Goal: Transaction & Acquisition: Purchase product/service

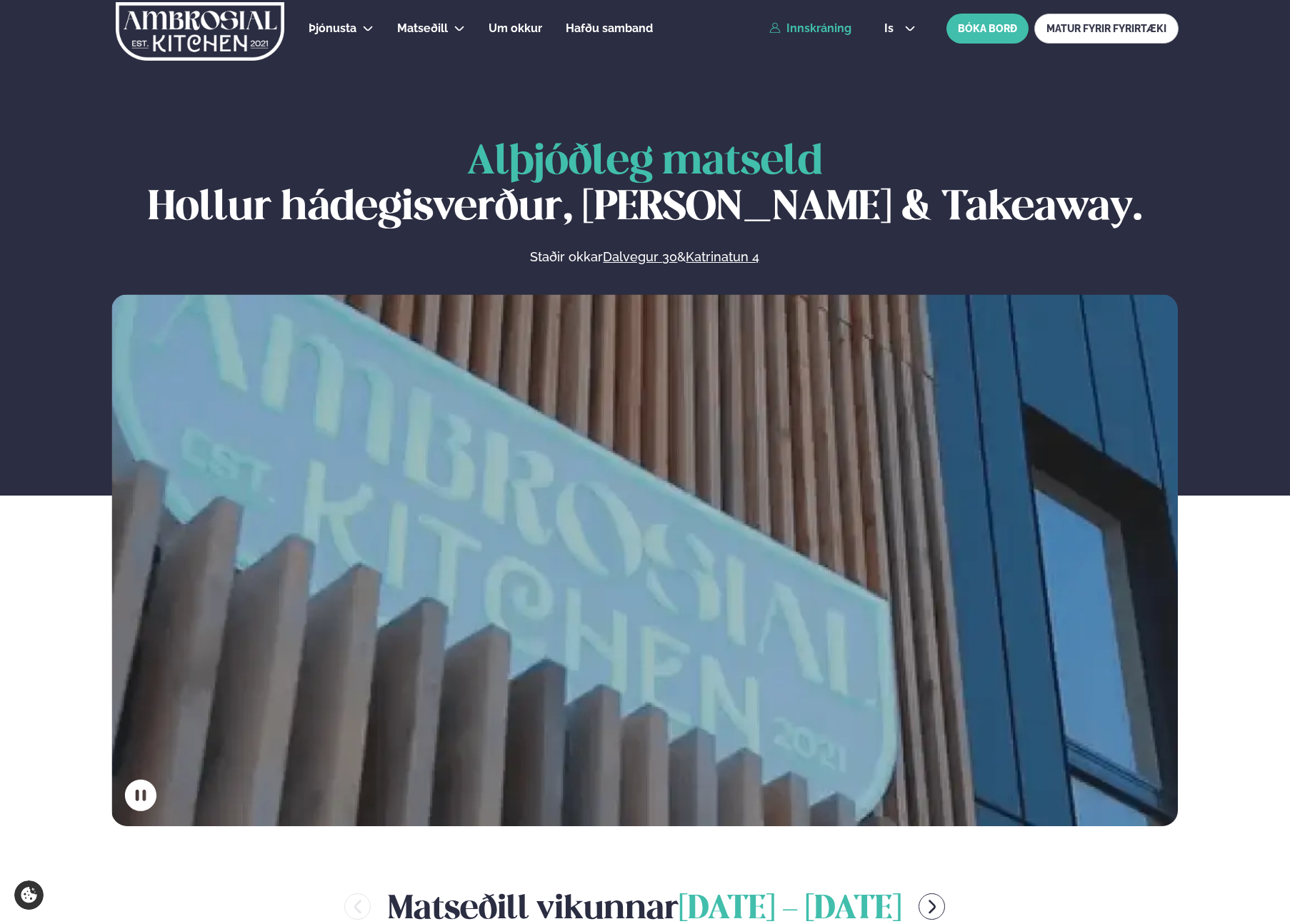
click at [805, 30] on link "Innskráning" at bounding box center [810, 29] width 82 height 13
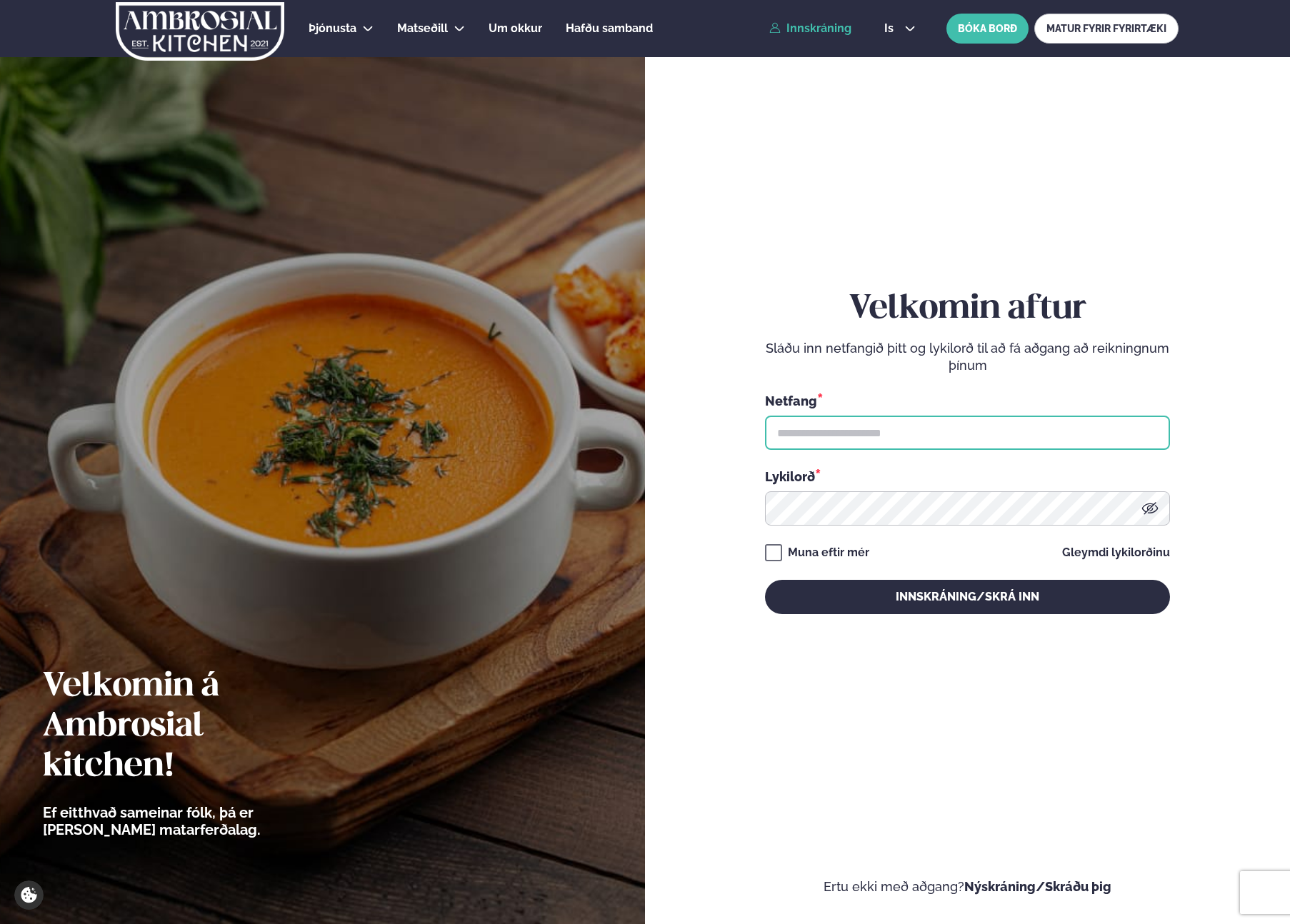
type input "**********"
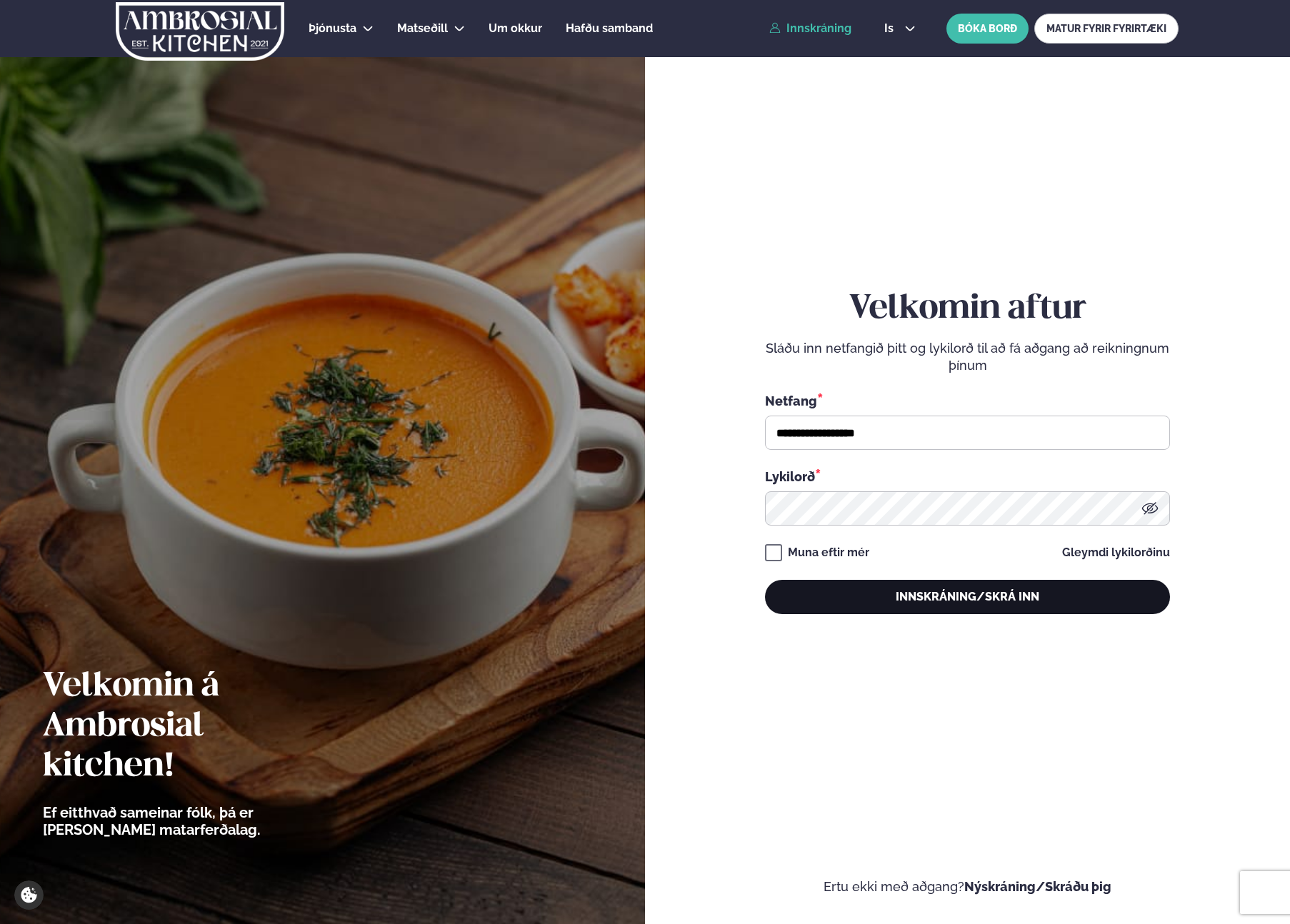
click at [910, 594] on button "Innskráning/Skrá inn" at bounding box center [968, 597] width 405 height 34
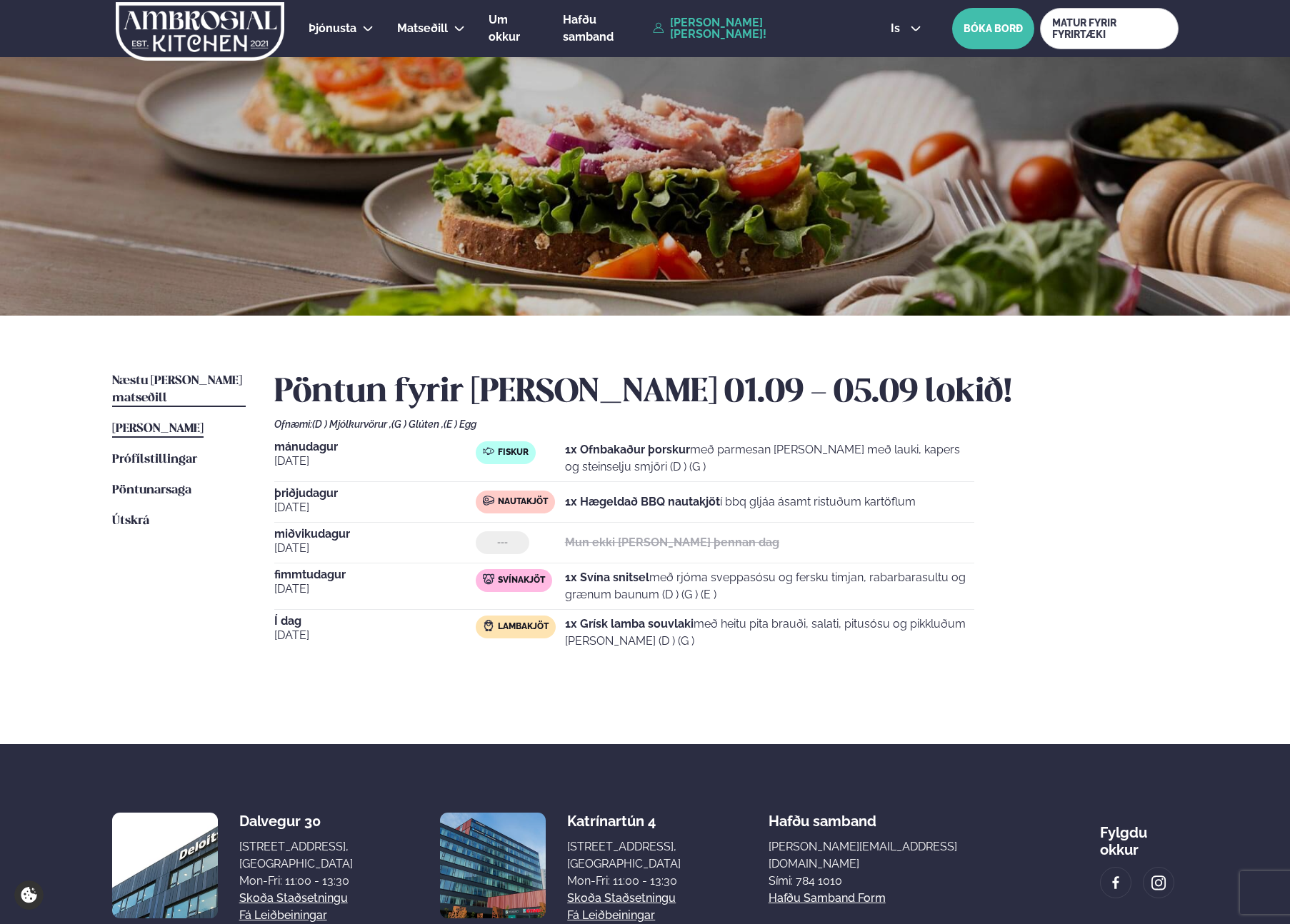
click at [168, 379] on span "Næstu [PERSON_NAME] matseðill" at bounding box center [177, 390] width 130 height 29
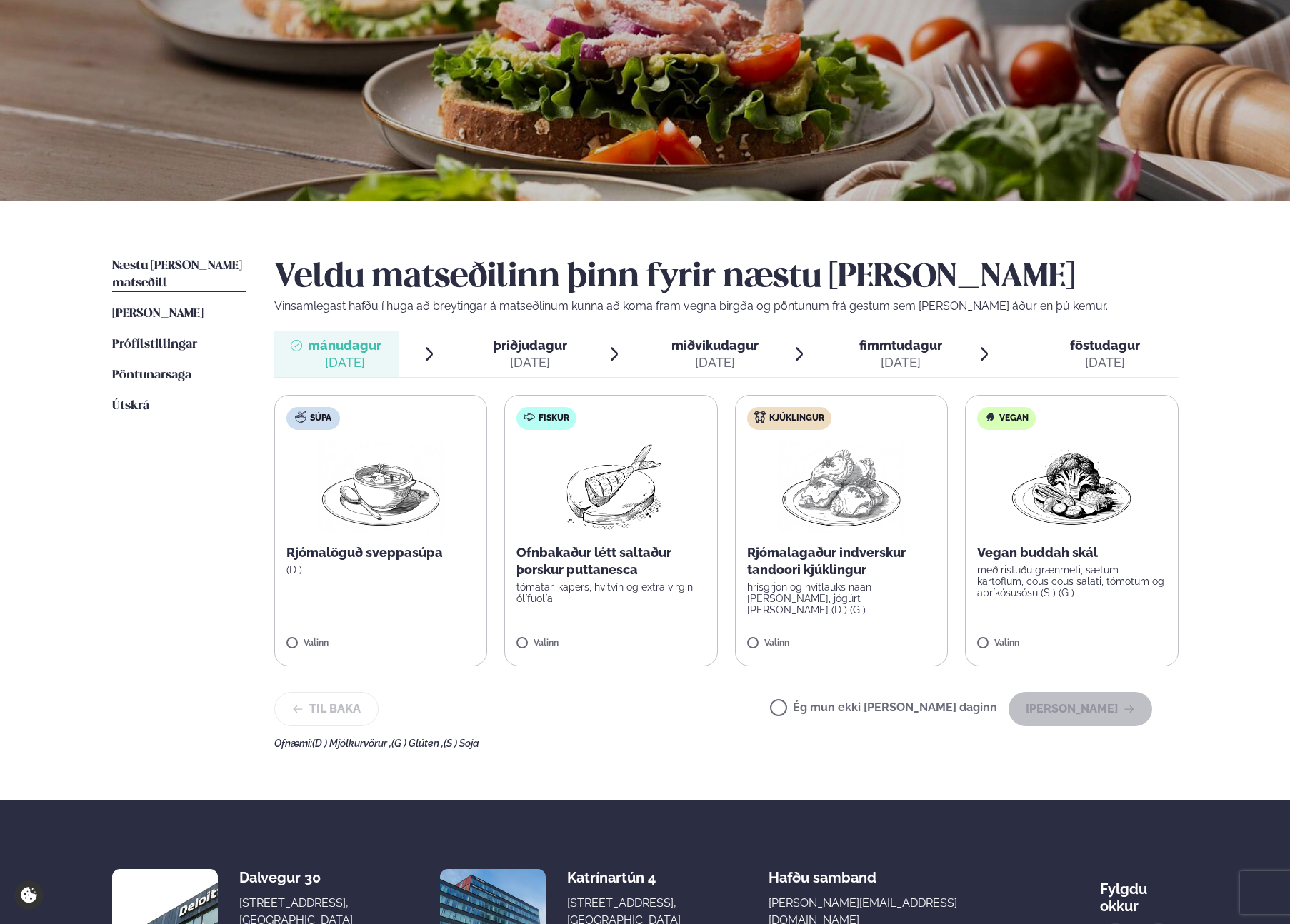
scroll to position [143, 0]
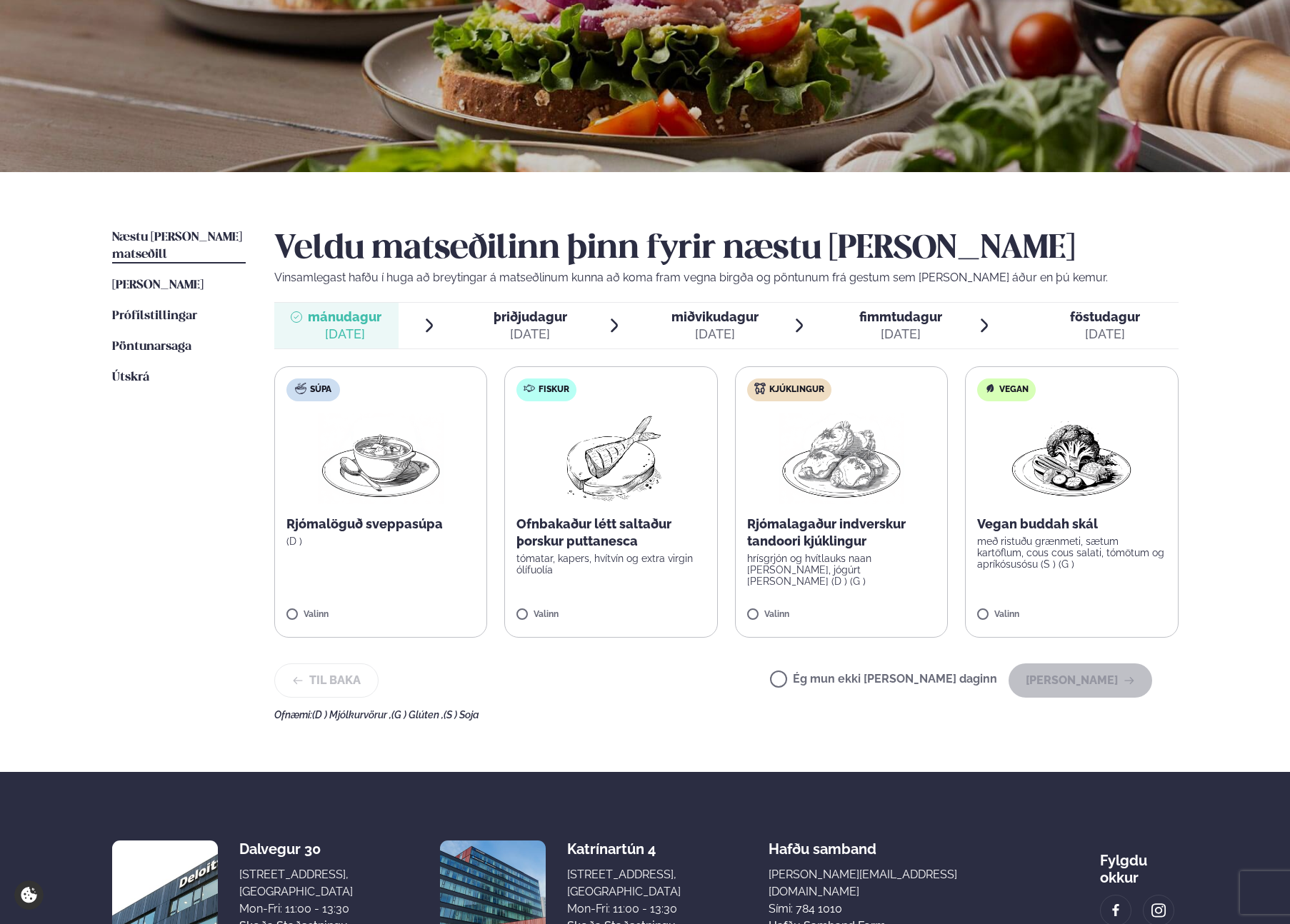
click at [643, 550] on div "Ofnbakaður létt saltaður þorskur puttanesca tómatar, kapers, hvítvín og extra v…" at bounding box center [611, 545] width 189 height 60
click at [518, 628] on label "Fiskur Ofnbakaður létt saltaður þorskur puttanesca tómatar, kapers, hvítvín og …" at bounding box center [611, 501] width 214 height 271
click at [910, 687] on button "[PERSON_NAME]" at bounding box center [1080, 680] width 143 height 34
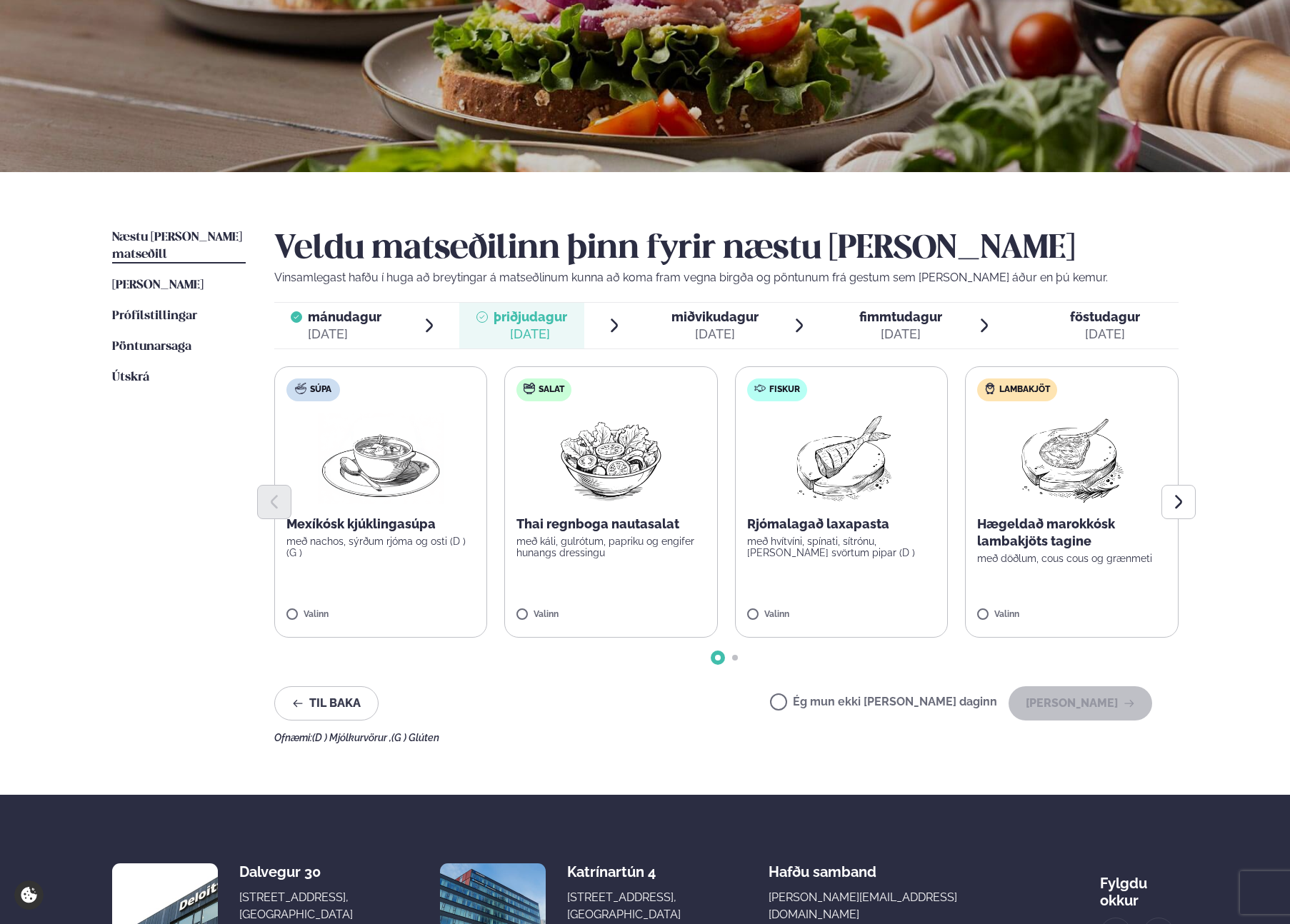
click at [878, 701] on label "Ég mun ekki [PERSON_NAME] daginn" at bounding box center [883, 703] width 227 height 15
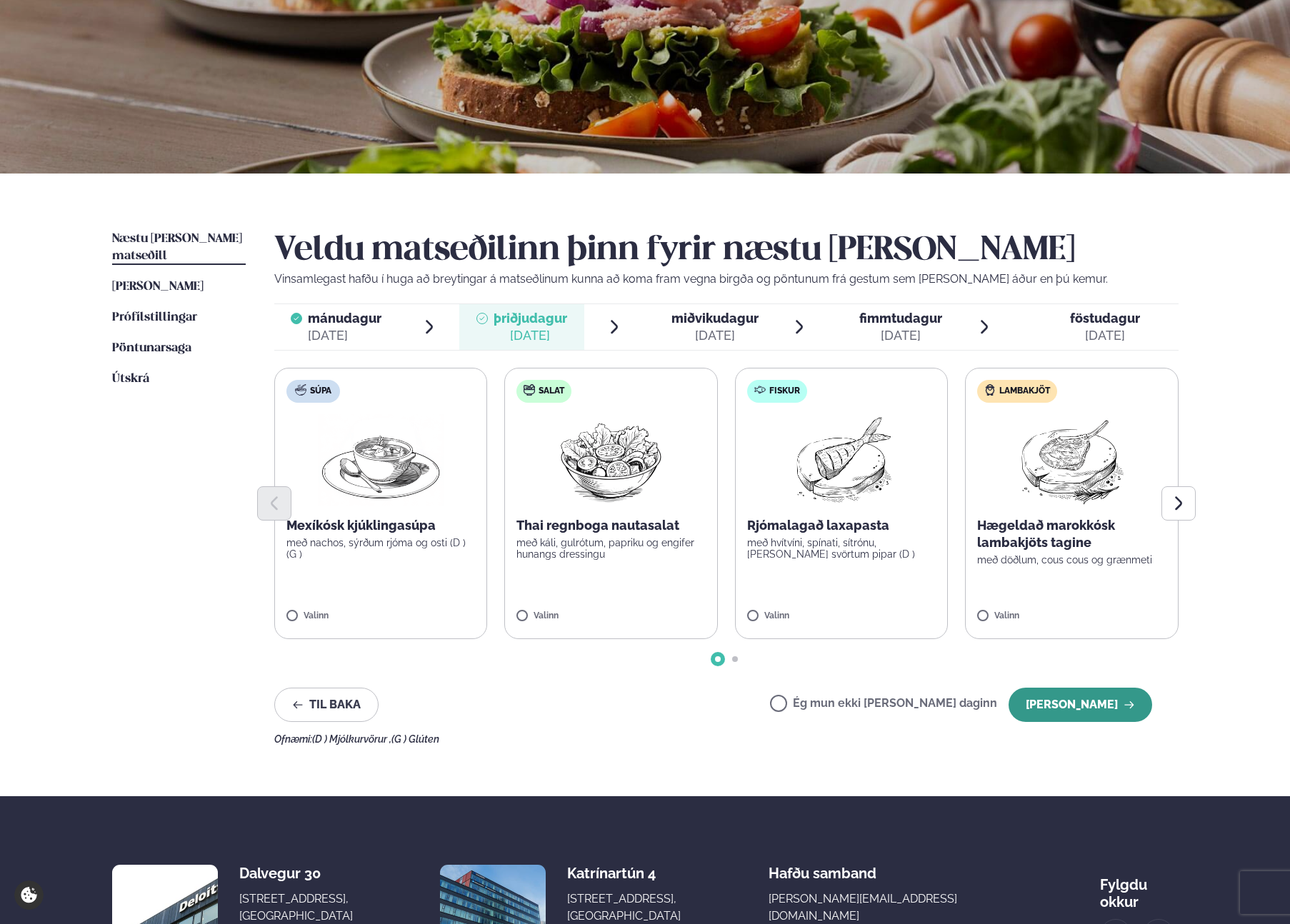
click at [910, 696] on button "[PERSON_NAME]" at bounding box center [1080, 704] width 143 height 34
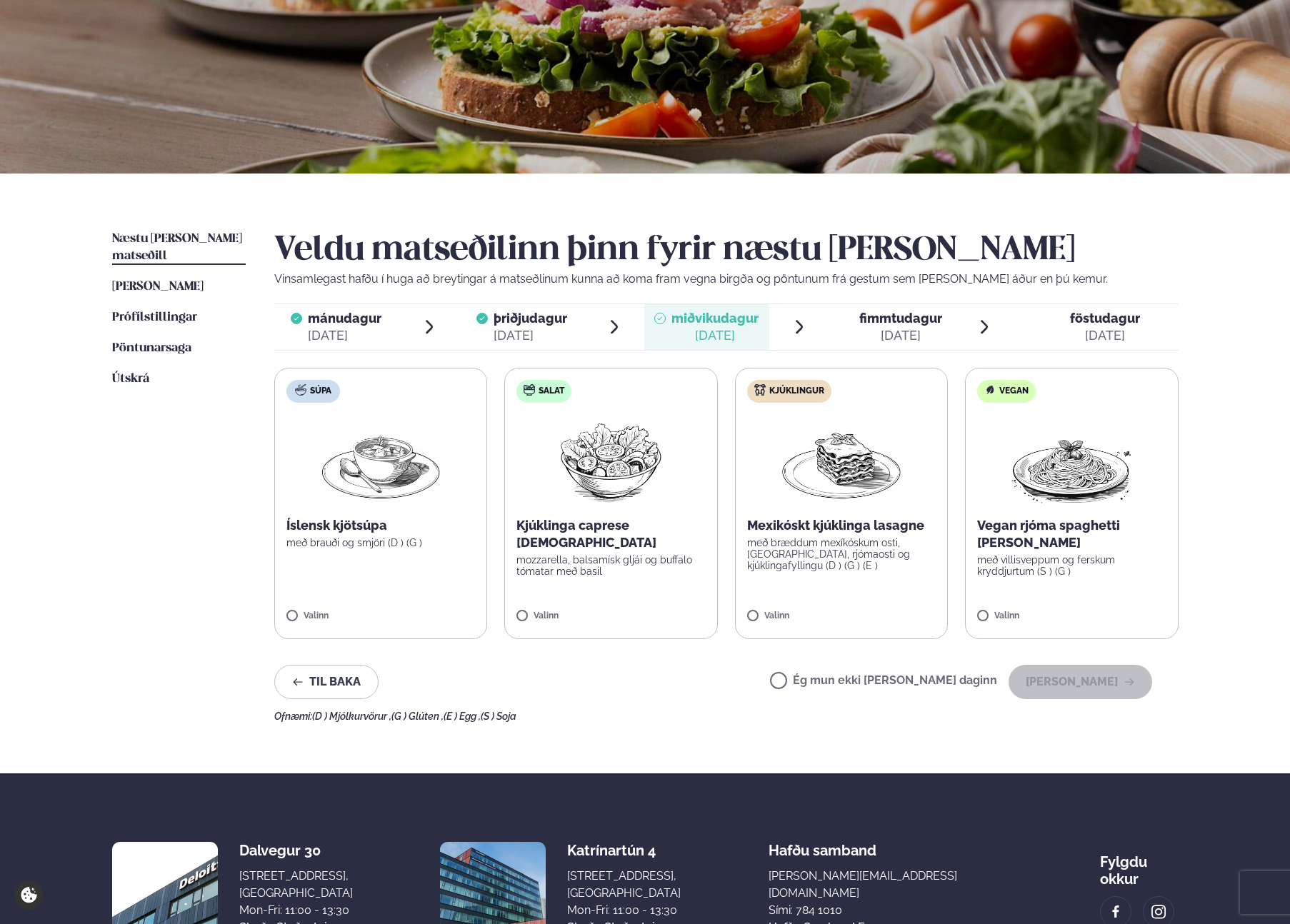
click at [399, 511] on label "Súpa Íslensk kjötsúpa með brauði og smjöri (D ) (G ) Valinn" at bounding box center [381, 503] width 214 height 271
click at [349, 607] on div at bounding box center [339, 608] width 54 height 29
click at [810, 568] on p "með bræddum mexíkóskum osti, [GEOGRAPHIC_DATA], rjómaosti og kjúklingafyllingu …" at bounding box center [841, 553] width 189 height 34
click at [335, 601] on div at bounding box center [339, 608] width 54 height 29
click at [910, 678] on button "[PERSON_NAME]" at bounding box center [1080, 681] width 143 height 34
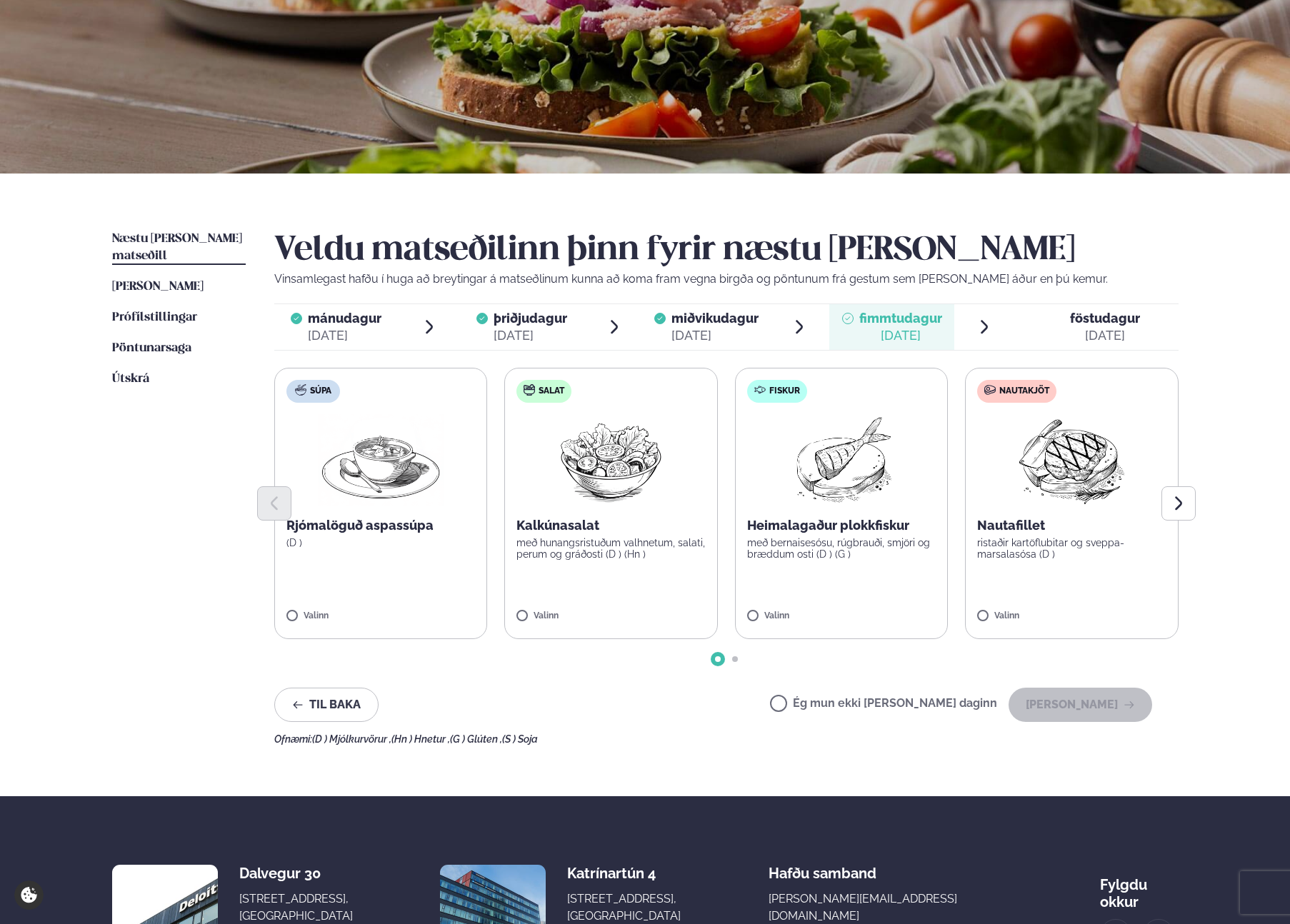
click at [866, 529] on p "Heimalagaður plokkfiskur" at bounding box center [841, 525] width 189 height 17
click at [799, 609] on icon at bounding box center [799, 610] width 15 height 15
click at [602, 526] on p "Kalkúnasalat" at bounding box center [611, 525] width 189 height 17
click at [910, 700] on button "[PERSON_NAME]" at bounding box center [1080, 704] width 143 height 34
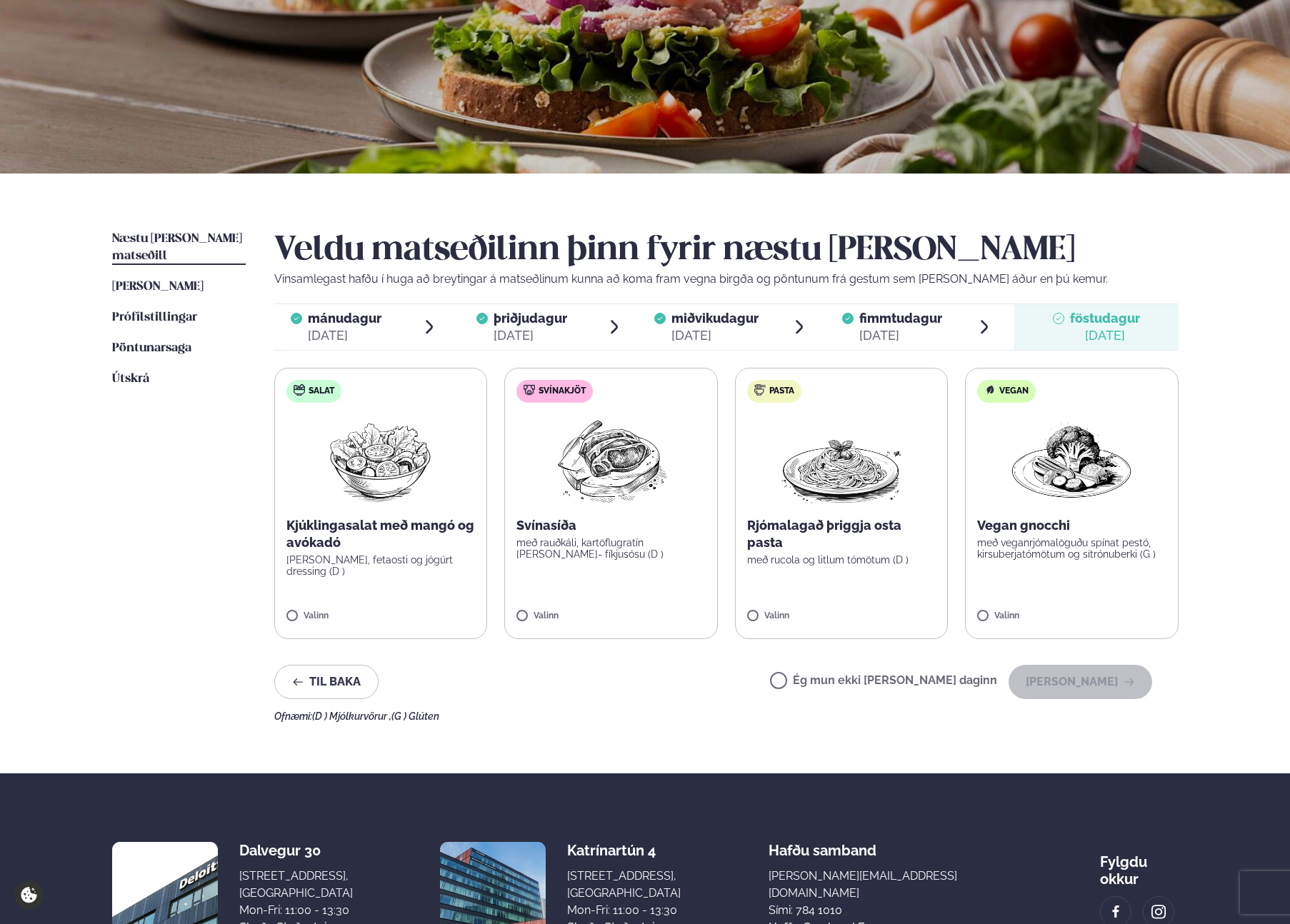
click at [374, 529] on p "Kjúklingasalat með mangó og avókadó" at bounding box center [381, 534] width 189 height 34
click at [910, 692] on button "[PERSON_NAME]" at bounding box center [1080, 681] width 143 height 34
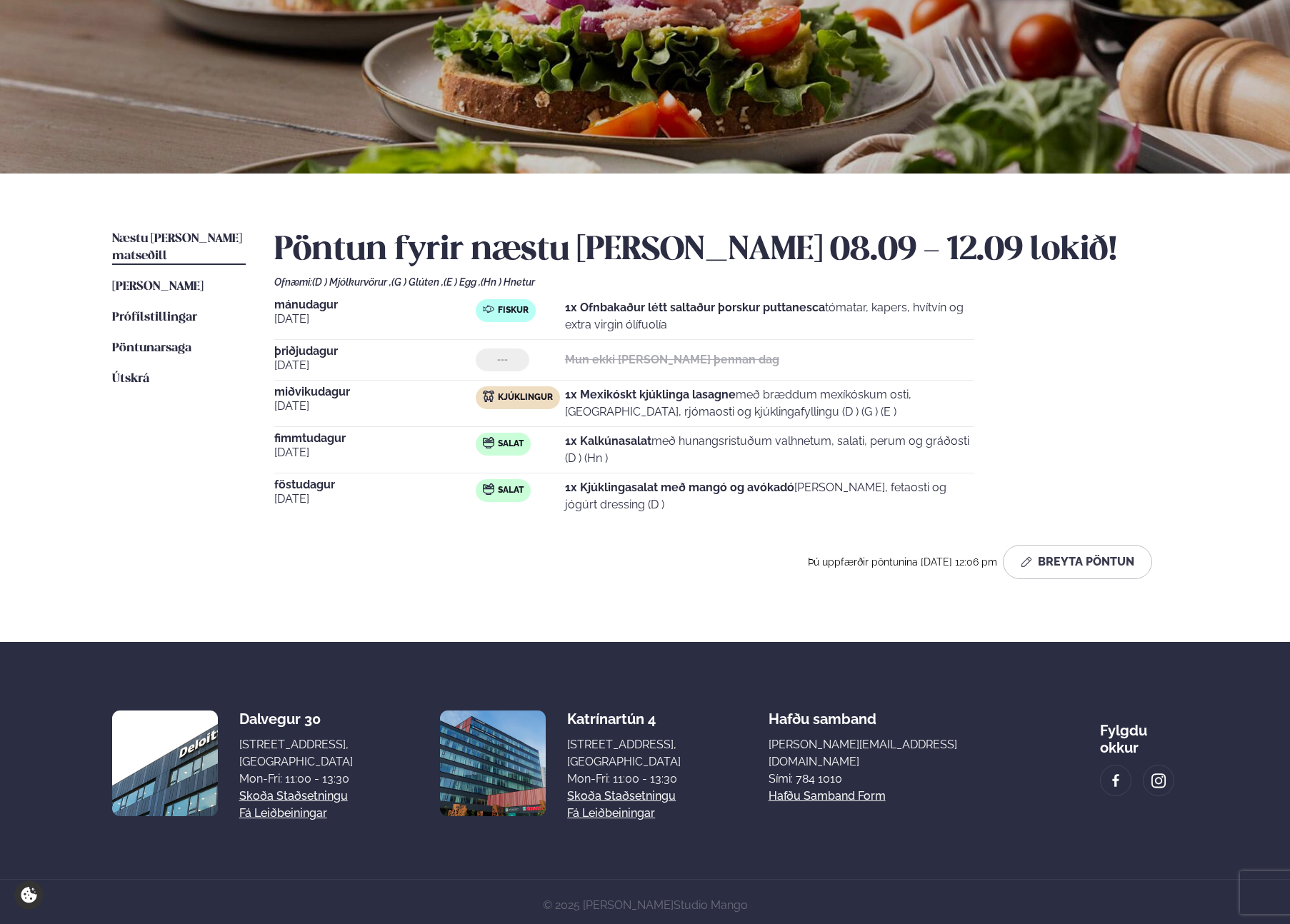
click at [480, 545] on div "Þú uppfærðir pöntunina [DATE] 12:06 pm Breyta Pöntun" at bounding box center [713, 561] width 878 height 34
click at [480, 544] on div "Pöntun fyrir næstu [PERSON_NAME] 08.09 - 12.09 lokið! Ofnæmi: (D ) Mjólkurvörur…" at bounding box center [726, 404] width 904 height 349
click at [500, 534] on div "Pöntun fyrir næstu [PERSON_NAME] 08.09 - 12.09 lokið! Ofnæmi: (D ) Mjólkurvörur…" at bounding box center [726, 404] width 904 height 349
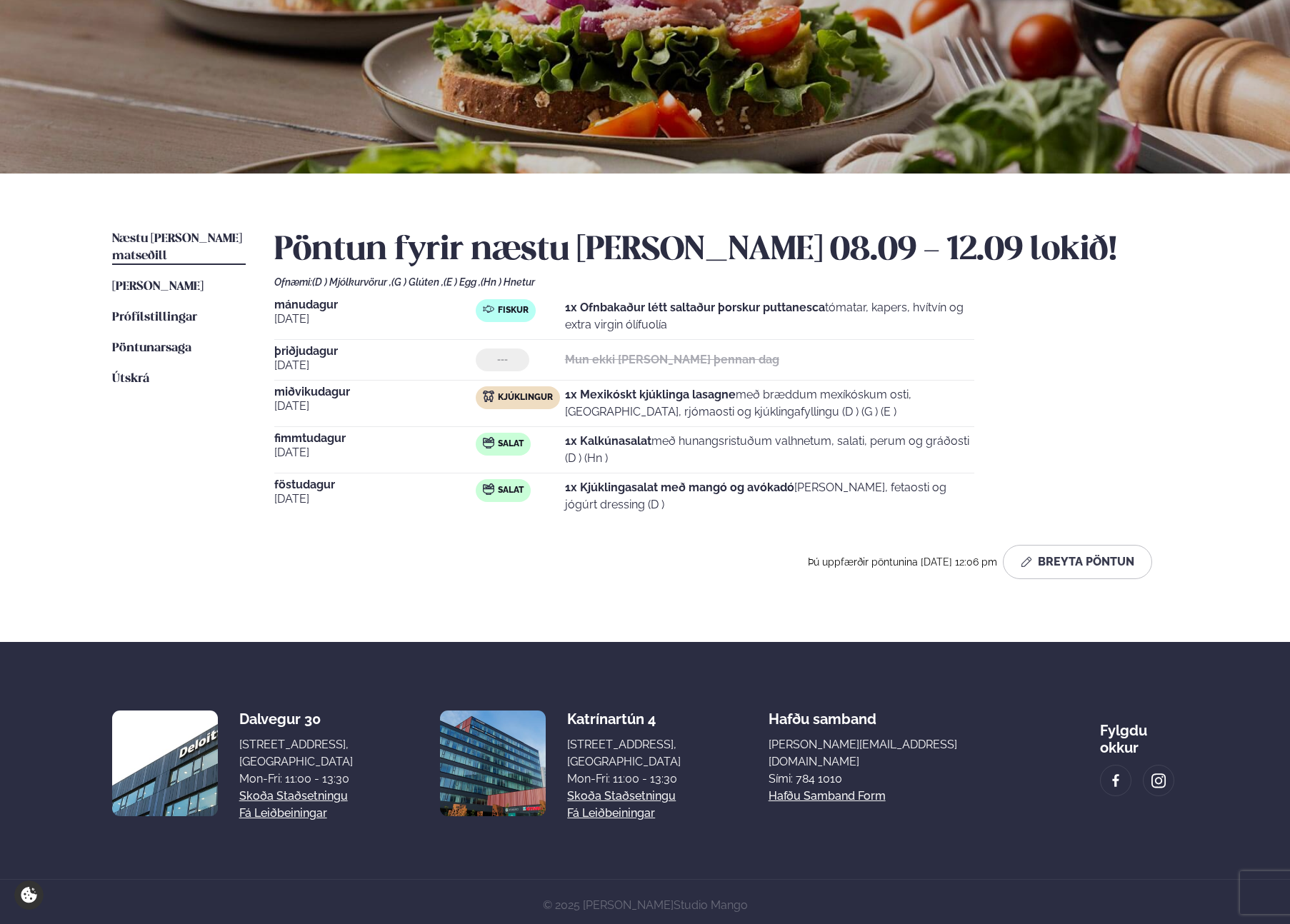
click at [501, 534] on div "Pöntun fyrir næstu [PERSON_NAME] 08.09 - 12.09 lokið! Ofnæmi: (D ) Mjólkurvörur…" at bounding box center [726, 404] width 904 height 349
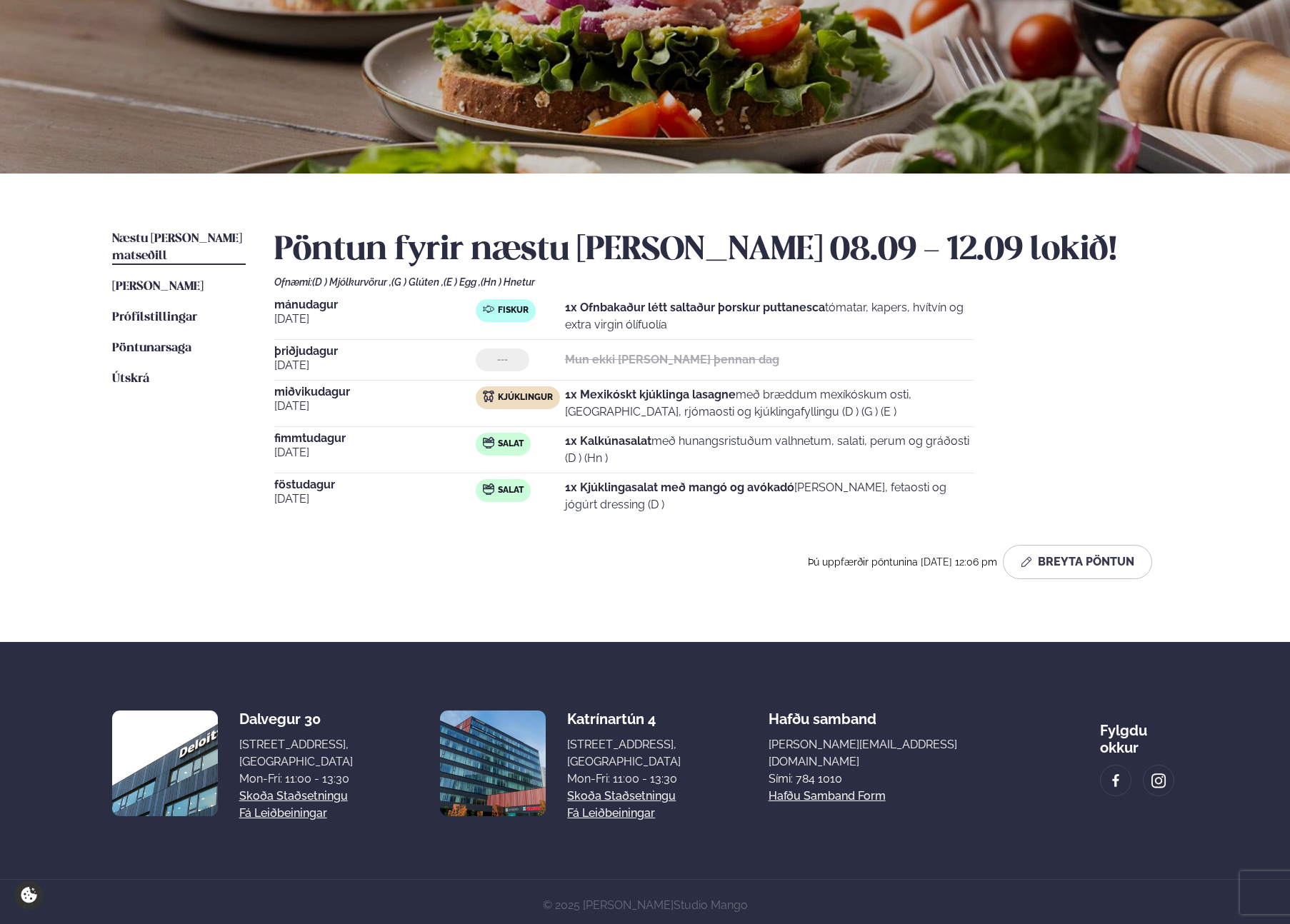
click at [502, 534] on div "Pöntun fyrir næstu [PERSON_NAME] 08.09 - 12.09 lokið! Ofnæmi: (D ) Mjólkurvörur…" at bounding box center [726, 404] width 904 height 349
click at [562, 534] on div "Pöntun fyrir næstu [PERSON_NAME] 08.09 - 12.09 lokið! Ofnæmi: (D ) Mjólkurvörur…" at bounding box center [726, 404] width 904 height 349
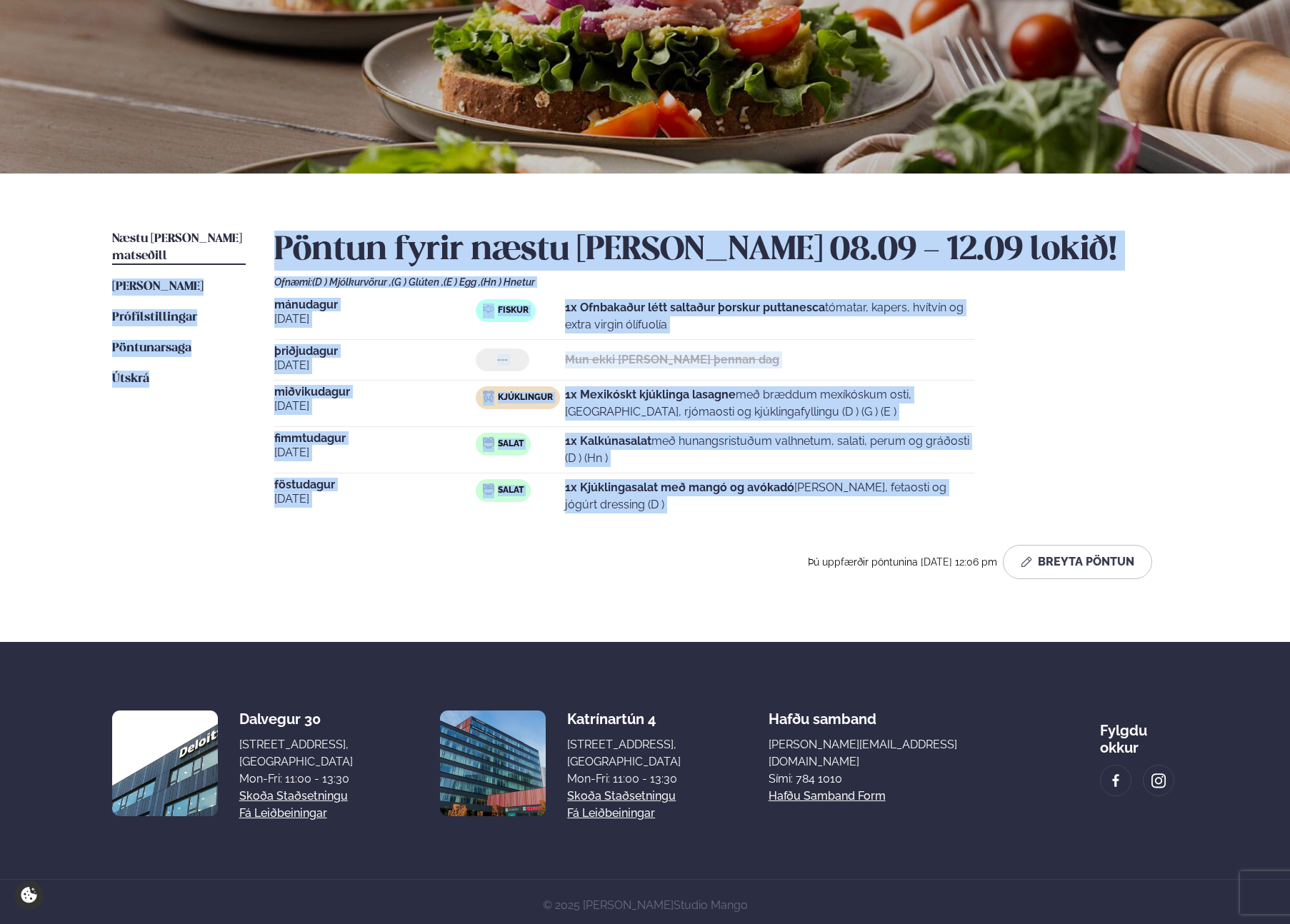
drag, startPoint x: 569, startPoint y: 444, endPoint x: 406, endPoint y: 241, distance: 260.3
click at [259, 247] on div "Næstu [PERSON_NAME] matseðill Næsta vika [PERSON_NAME] matseðill [PERSON_NAME] …" at bounding box center [645, 407] width 1152 height 469
click at [406, 241] on h2 "Pöntun fyrir næstu [PERSON_NAME] 08.09 - 12.09 lokið!" at bounding box center [726, 250] width 904 height 40
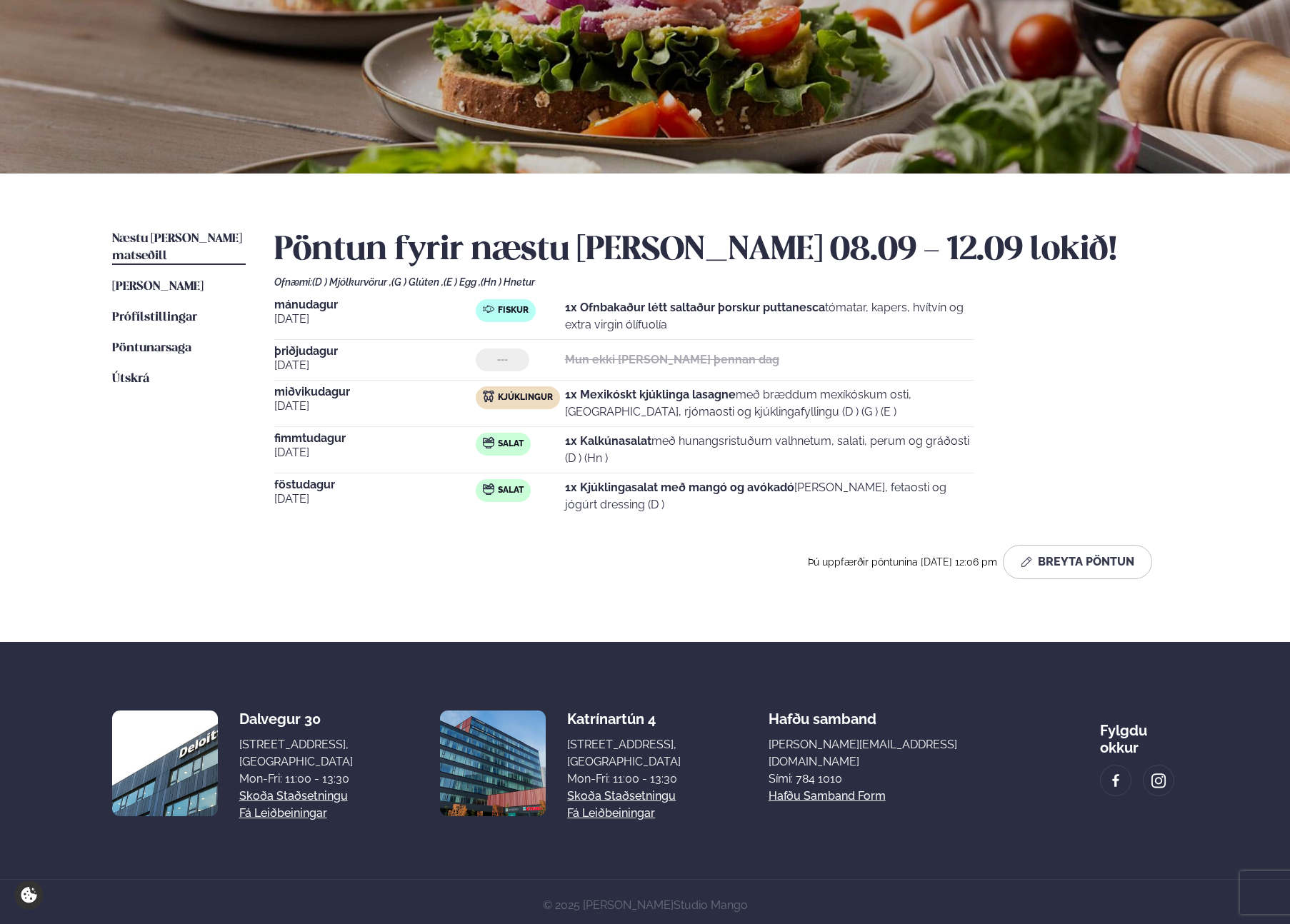
click at [290, 484] on span "föstudagur" at bounding box center [374, 485] width 201 height 12
